Goal: Find specific page/section: Find specific page/section

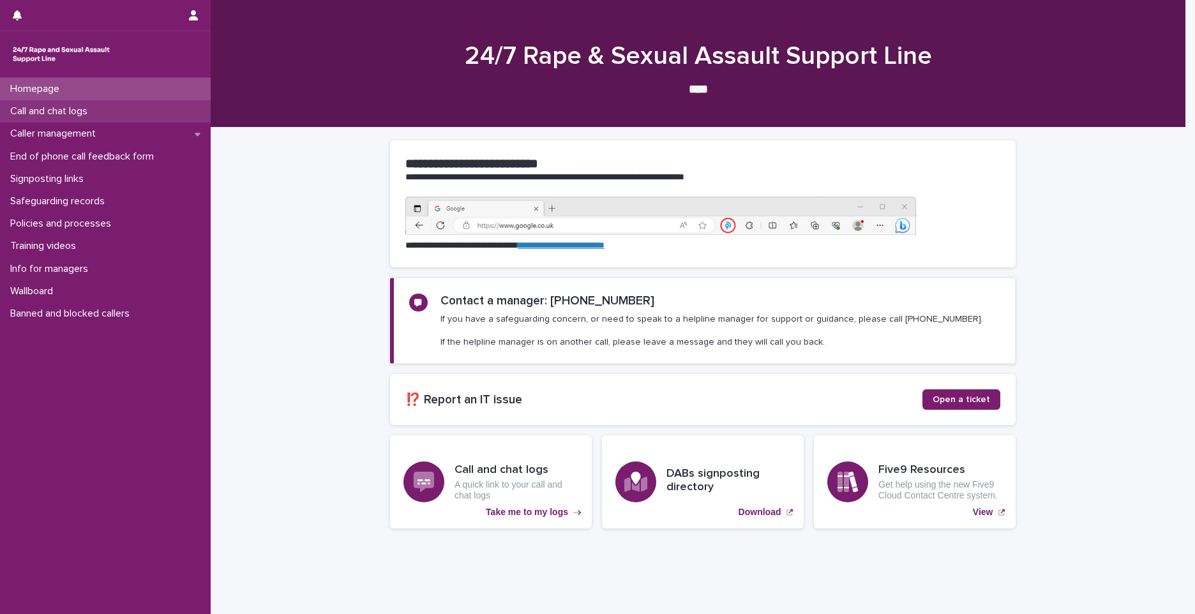
click at [179, 108] on div "Call and chat logs" at bounding box center [105, 111] width 211 height 22
